Goal: Information Seeking & Learning: Find specific fact

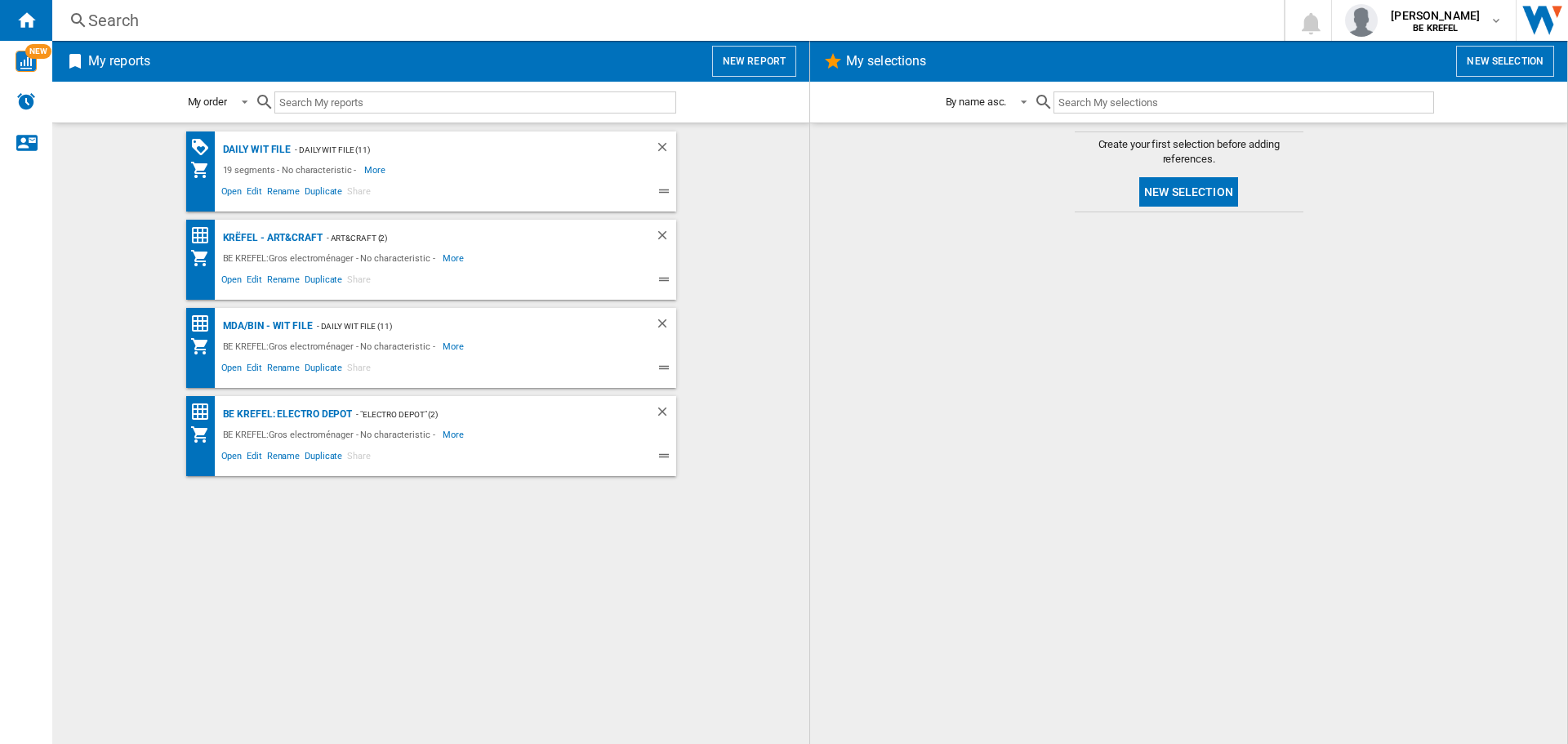
click at [493, 25] on div "Search" at bounding box center [665, 20] width 1153 height 23
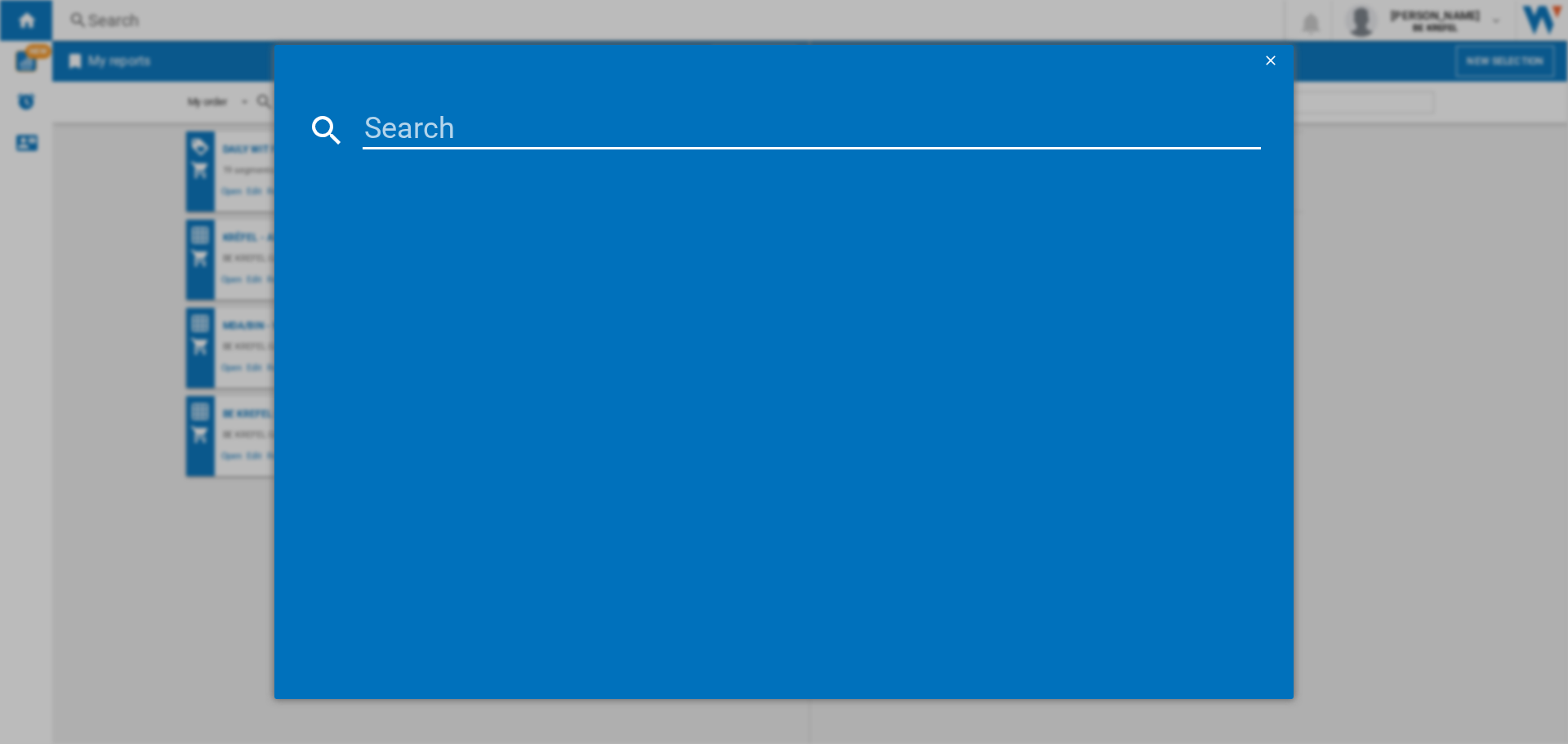
click at [475, 124] on input at bounding box center [812, 129] width 898 height 39
paste input "21004978"
type input "21004978"
click at [548, 241] on div "BABYLISS LITHIUM POWER E986E OR BLEU" at bounding box center [795, 235] width 882 height 16
